Goal: Download file/media

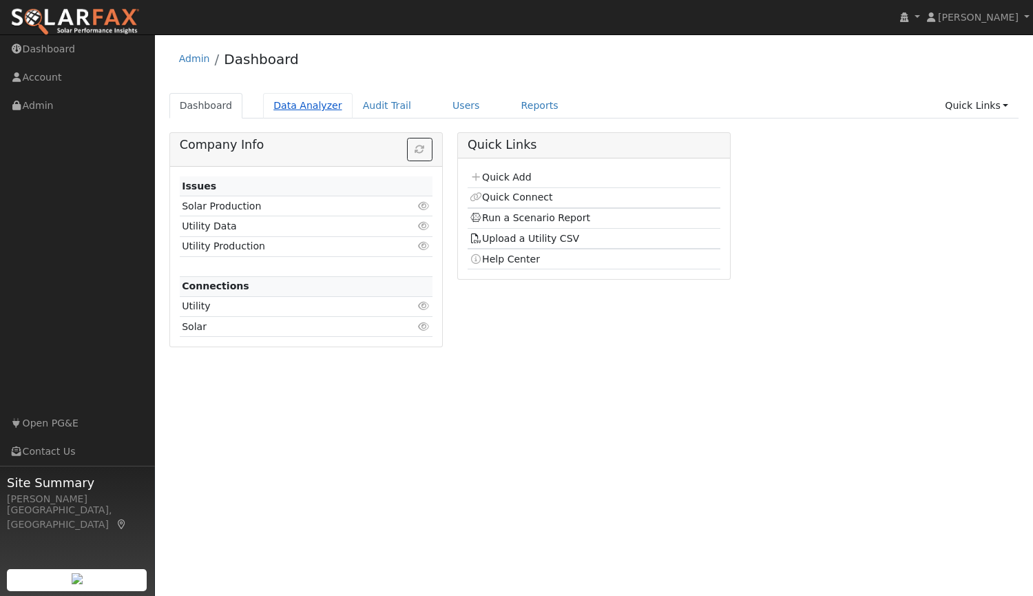
click at [296, 109] on link "Data Analyzer" at bounding box center [308, 105] width 90 height 25
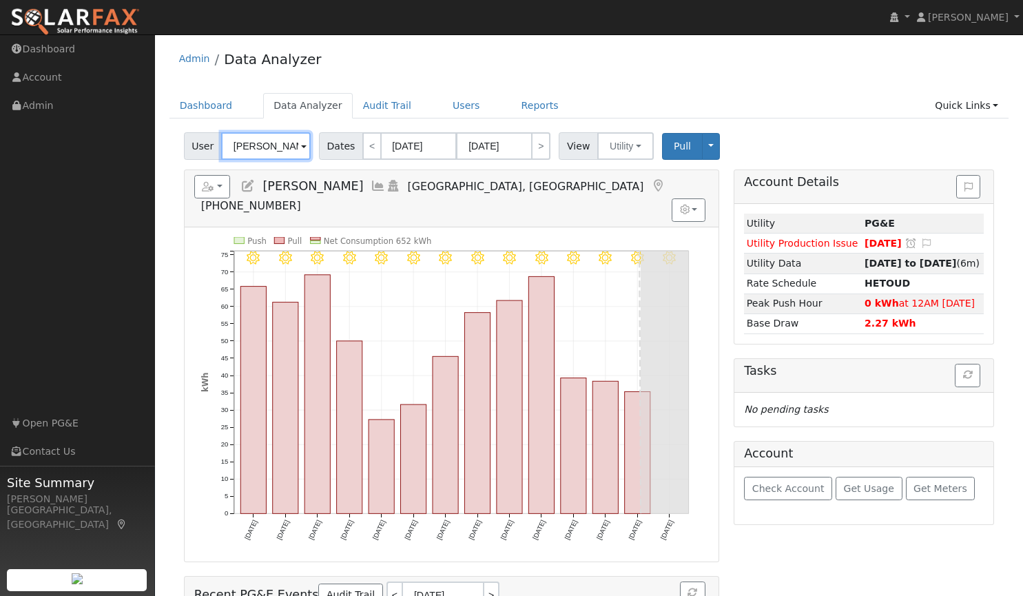
click at [297, 159] on input "[PERSON_NAME]" at bounding box center [266, 146] width 90 height 28
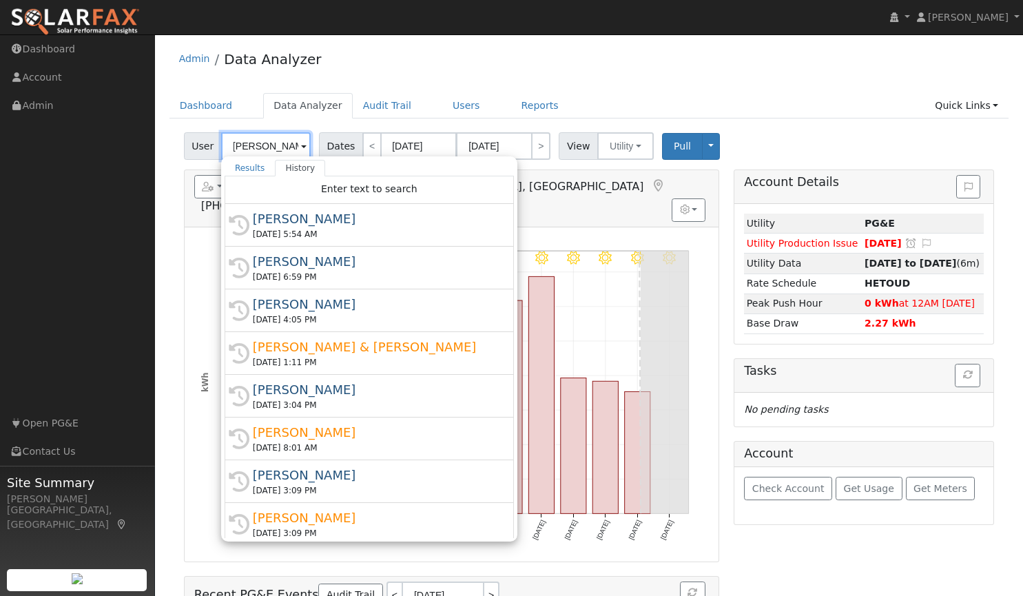
click at [293, 152] on input "[PERSON_NAME]" at bounding box center [266, 146] width 90 height 28
click at [302, 152] on span at bounding box center [304, 147] width 6 height 16
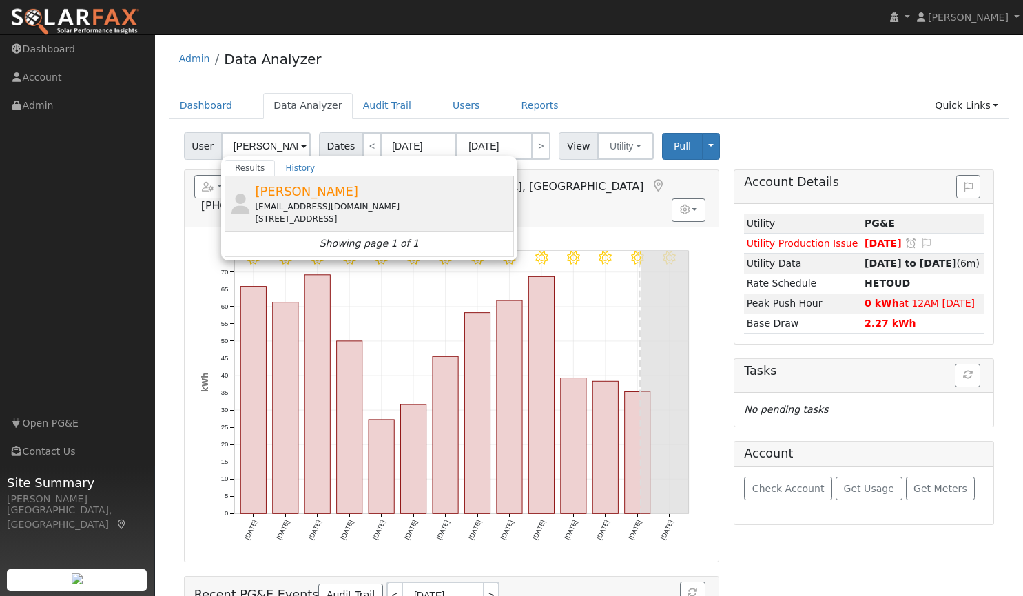
click at [271, 198] on span "[PERSON_NAME]" at bounding box center [306, 191] width 103 height 14
type input "[PERSON_NAME]"
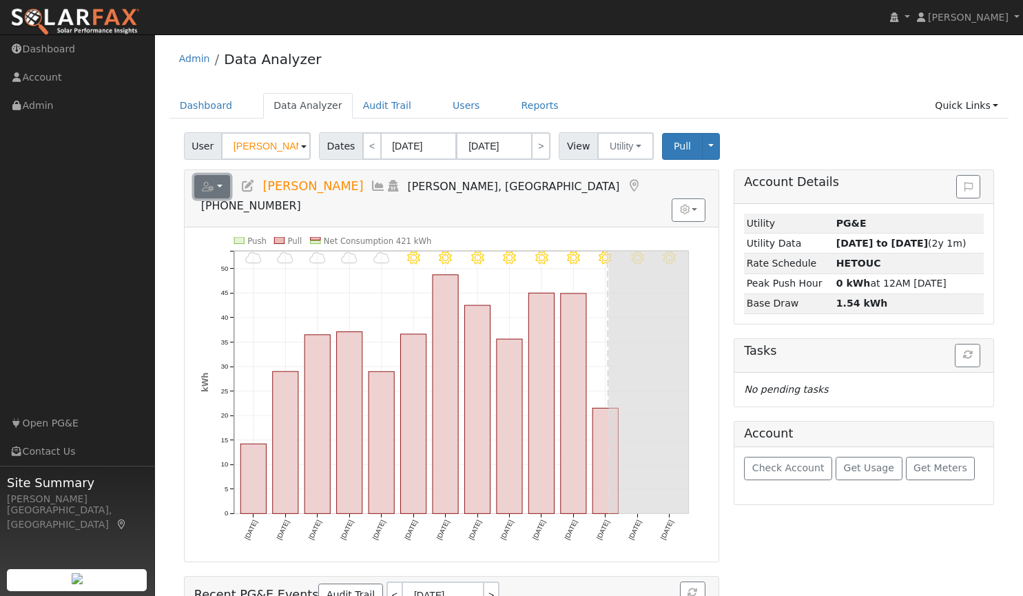
click at [227, 187] on button "button" at bounding box center [212, 186] width 36 height 23
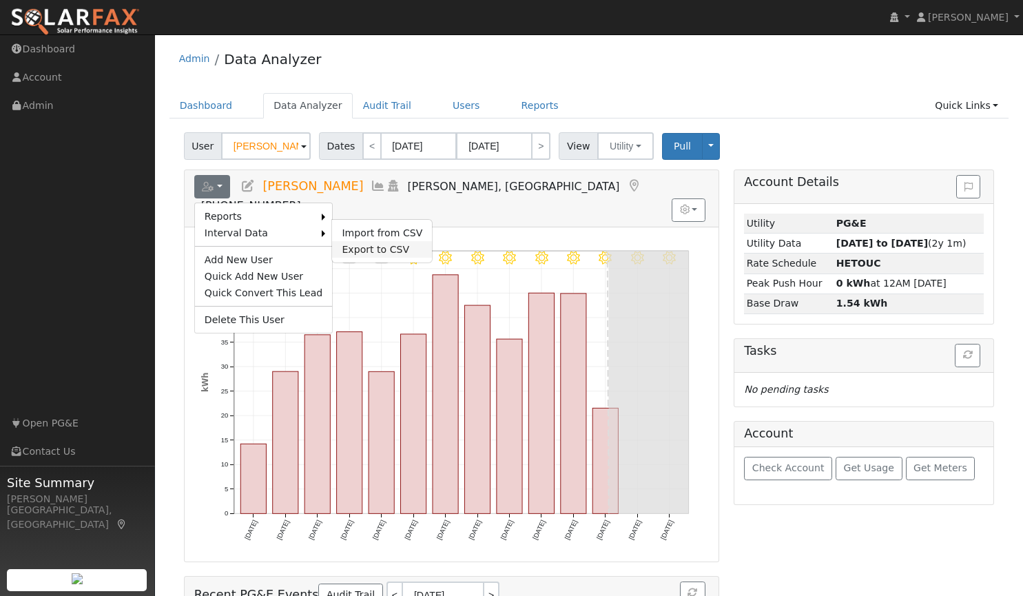
click at [374, 251] on link "Export to CSV" at bounding box center [382, 249] width 100 height 17
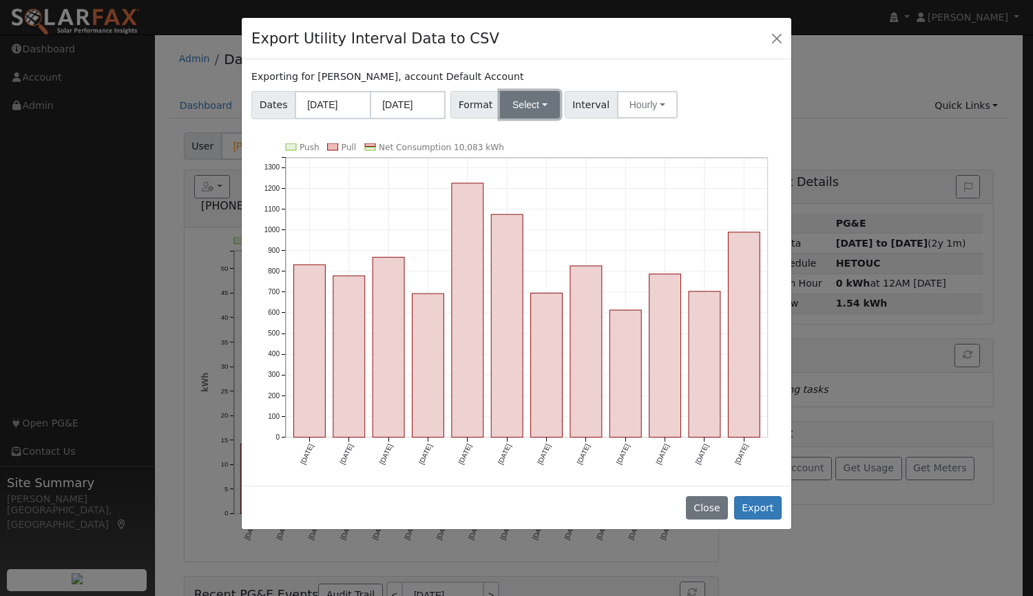
click at [523, 109] on button "Select" at bounding box center [530, 105] width 60 height 28
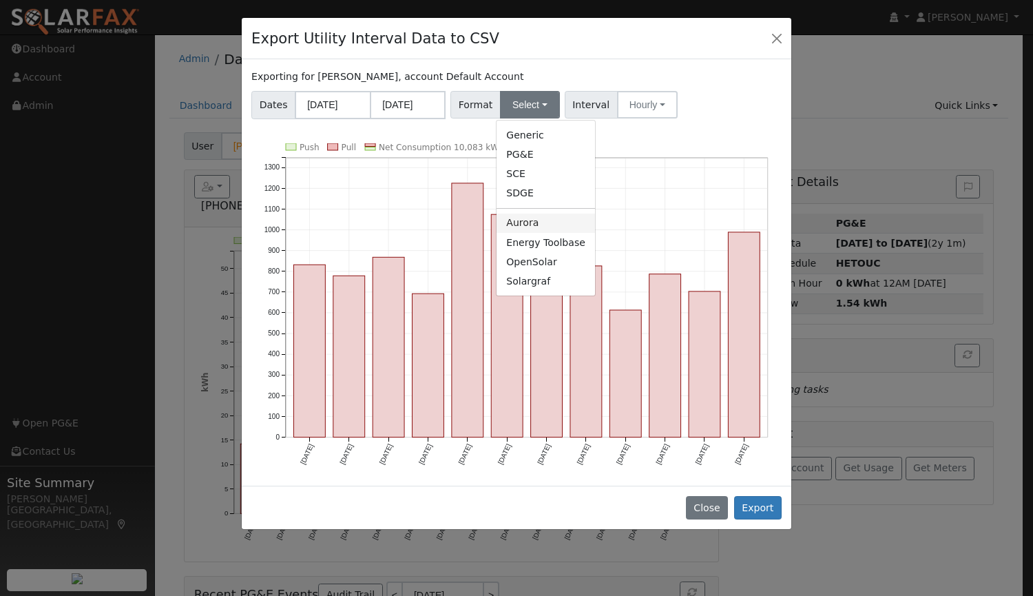
click at [538, 220] on link "Aurora" at bounding box center [545, 222] width 98 height 19
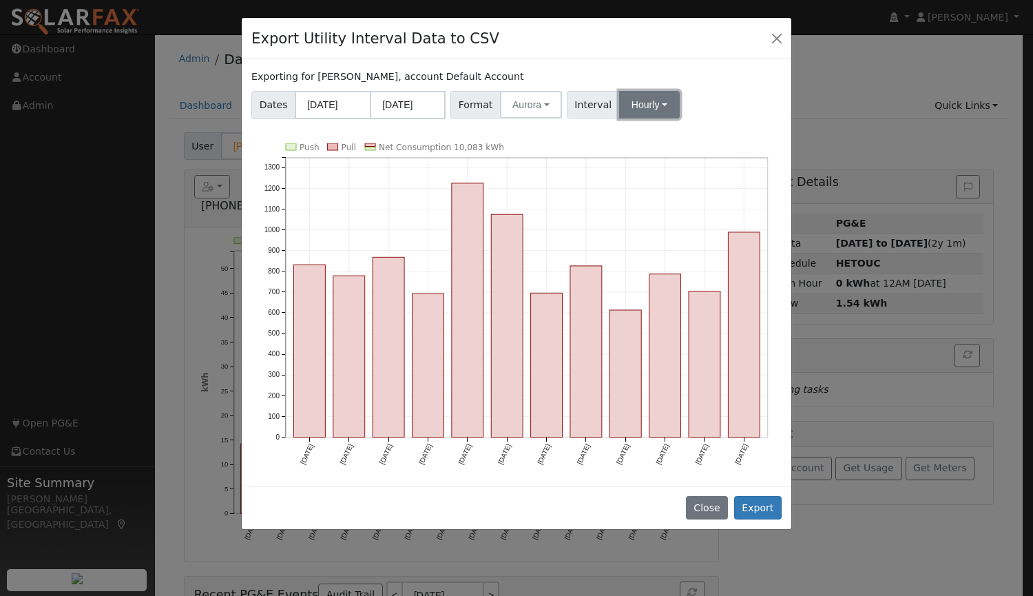
click at [629, 109] on button "Hourly" at bounding box center [649, 105] width 61 height 28
click at [629, 138] on link "15 Minute" at bounding box center [662, 134] width 96 height 19
click at [758, 503] on button "Export" at bounding box center [758, 507] width 48 height 23
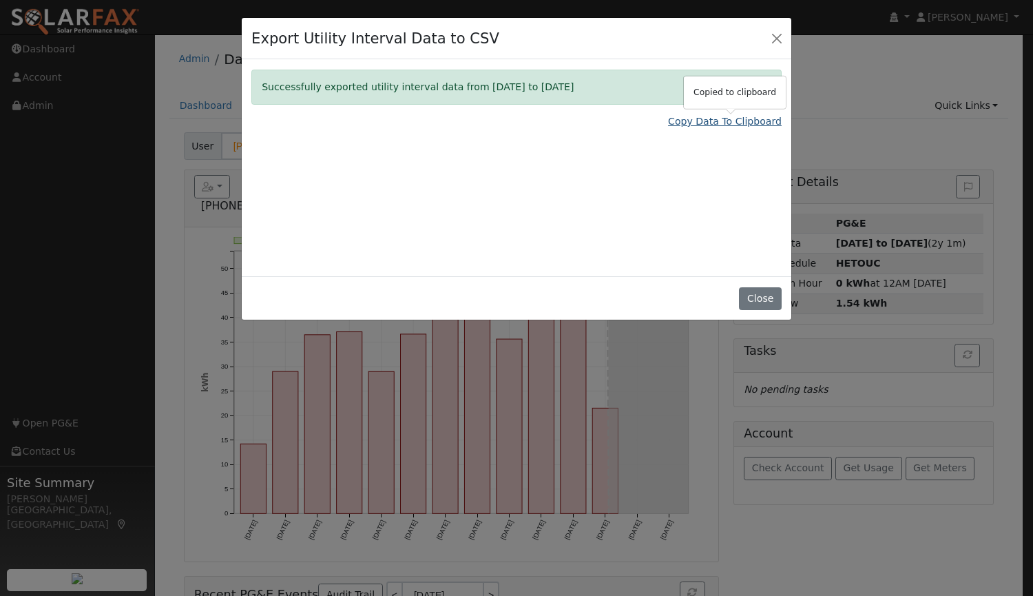
click at [699, 122] on link "Copy Data To Clipboard" at bounding box center [725, 121] width 114 height 14
click at [754, 295] on button "Close" at bounding box center [760, 298] width 42 height 23
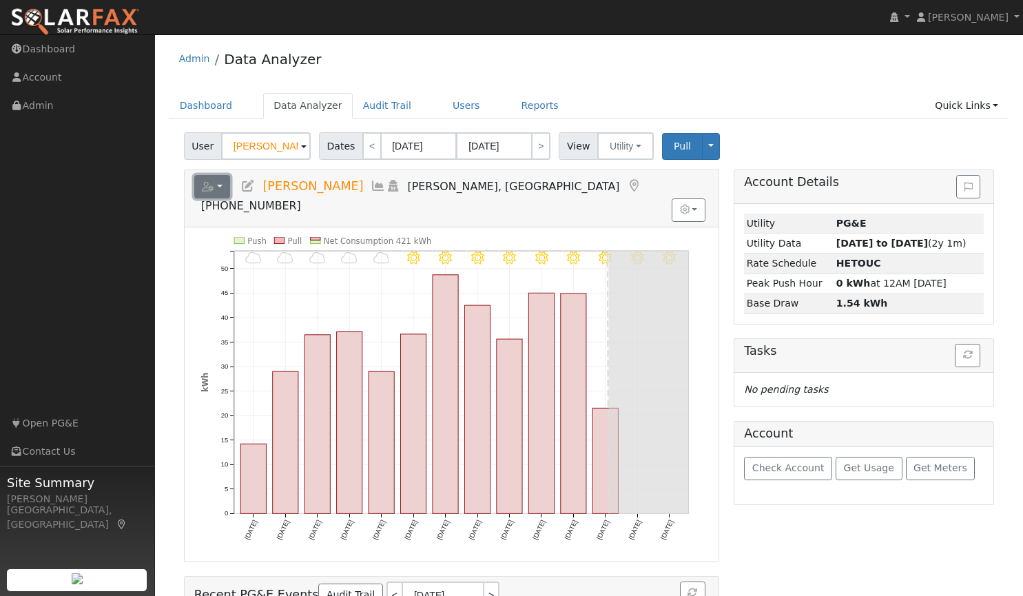
click at [215, 187] on button "button" at bounding box center [212, 186] width 36 height 23
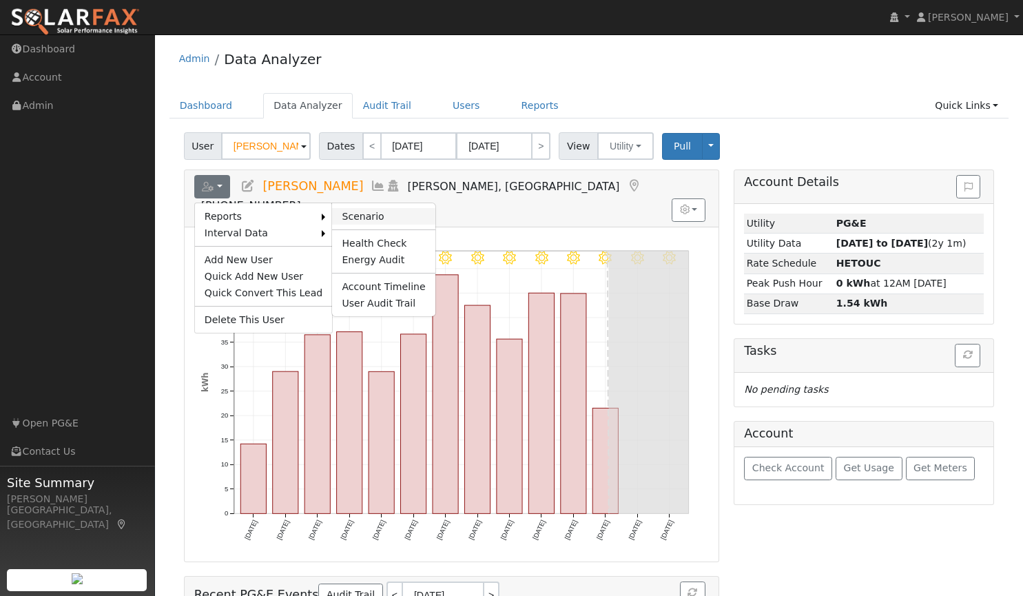
click at [349, 213] on link "Scenario" at bounding box center [383, 216] width 103 height 17
